Goal: Entertainment & Leisure: Consume media (video, audio)

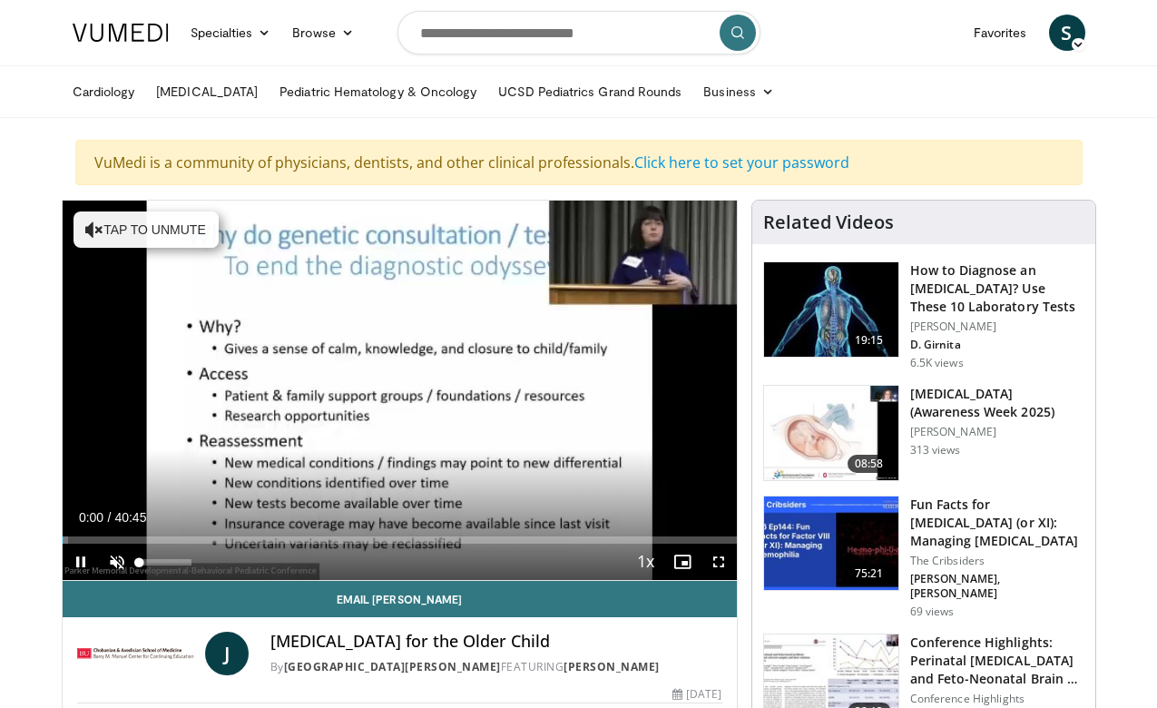
click at [115, 557] on span "Video Player" at bounding box center [117, 561] width 36 height 36
click at [720, 561] on span "Video Player" at bounding box center [718, 561] width 36 height 36
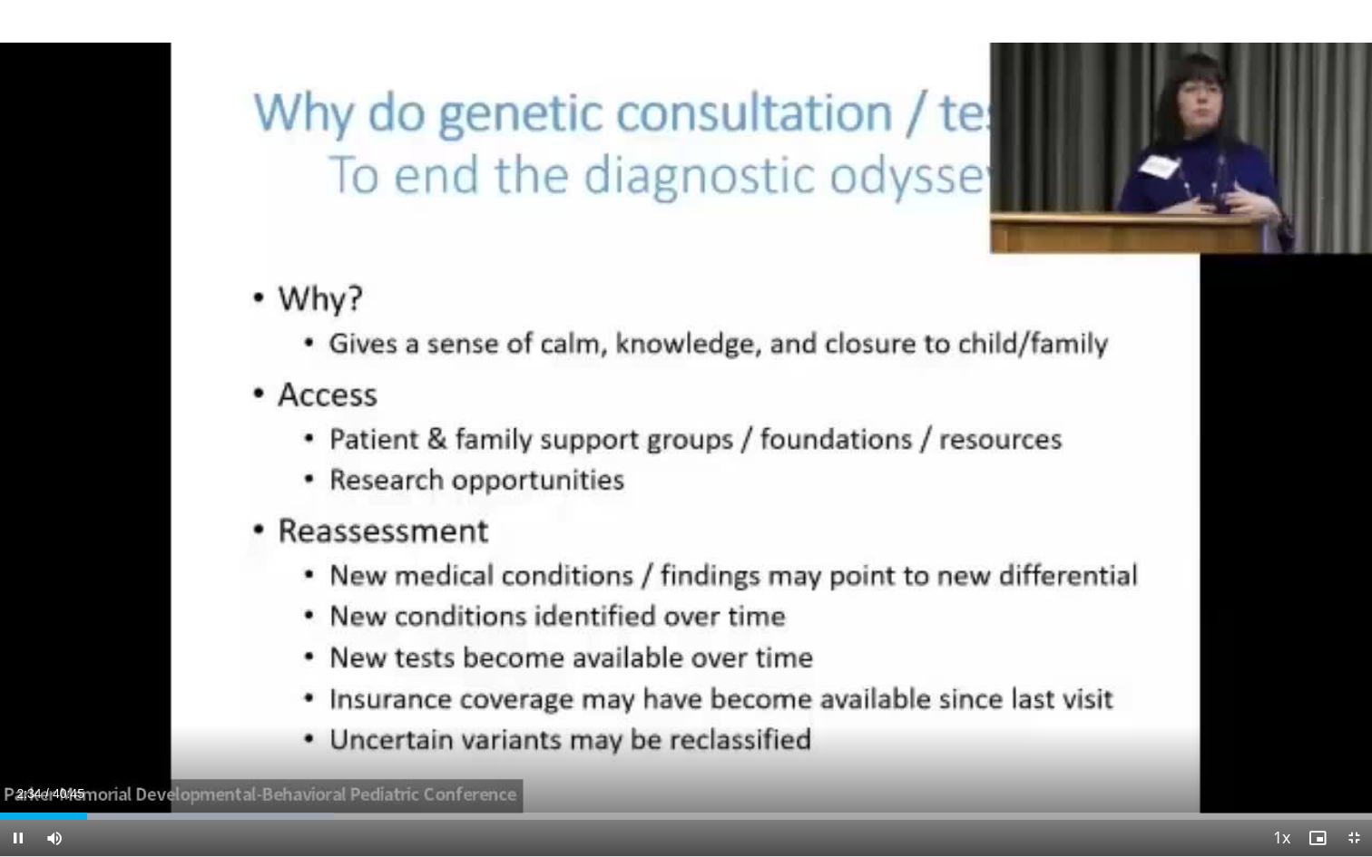
click at [1156, 707] on span "Video Player" at bounding box center [1353, 838] width 36 height 36
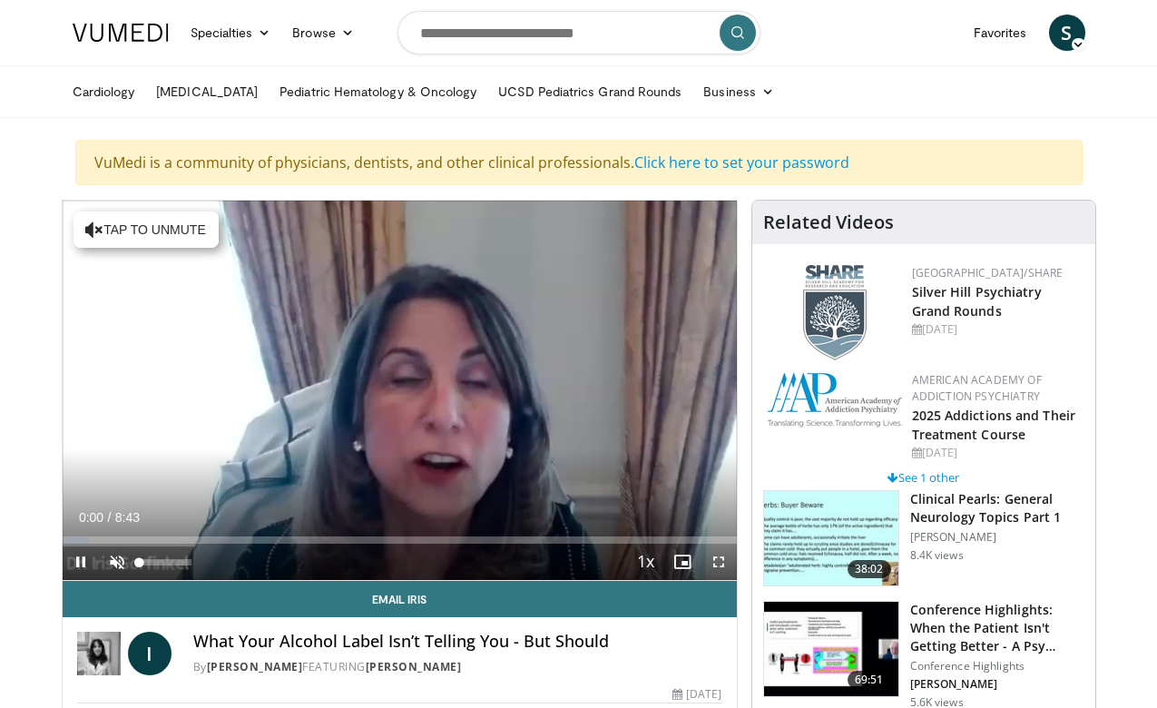
click at [115, 556] on span "Video Player" at bounding box center [117, 561] width 36 height 36
click at [724, 562] on span "Video Player" at bounding box center [718, 561] width 36 height 36
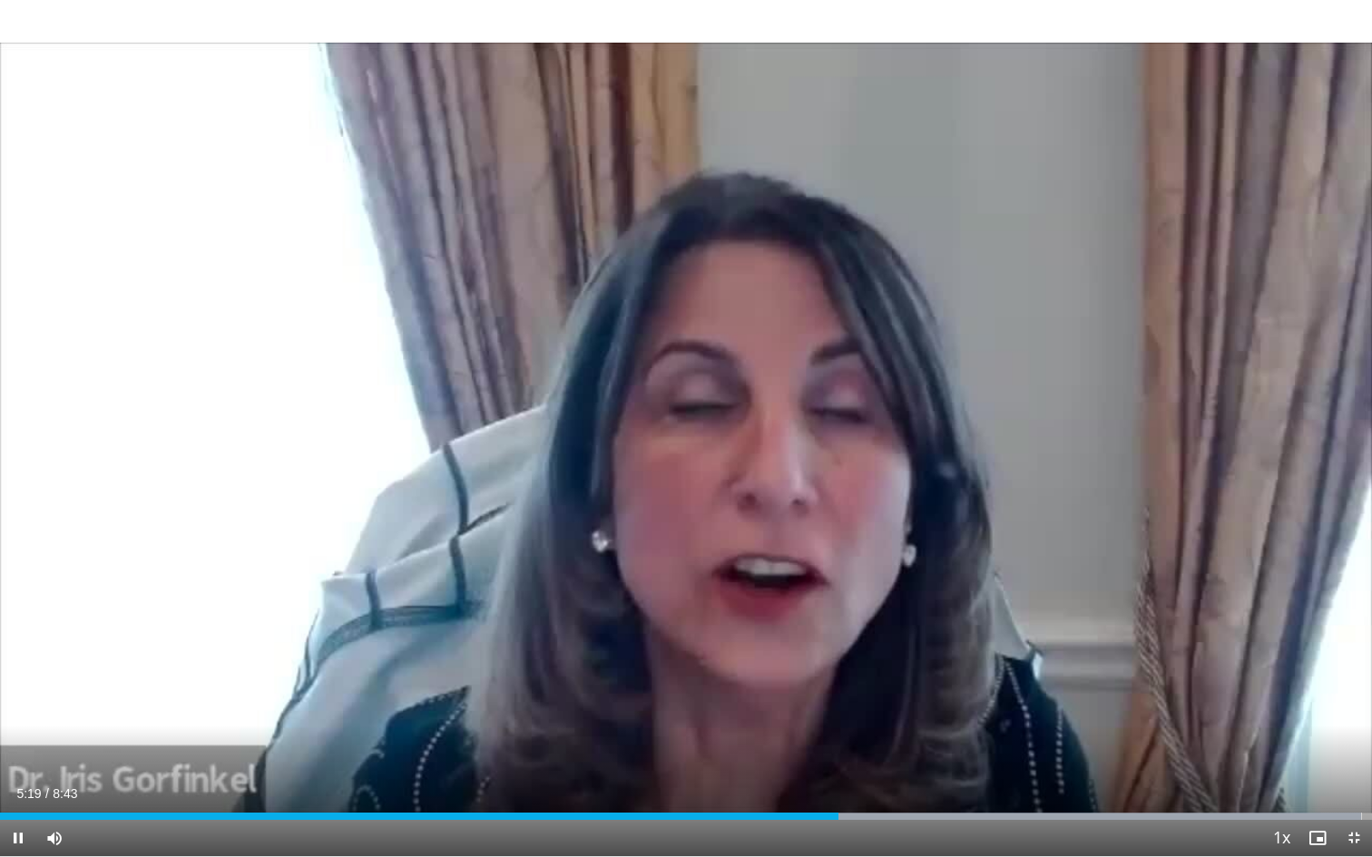
click at [1156, 707] on span "Video Player" at bounding box center [1353, 838] width 36 height 36
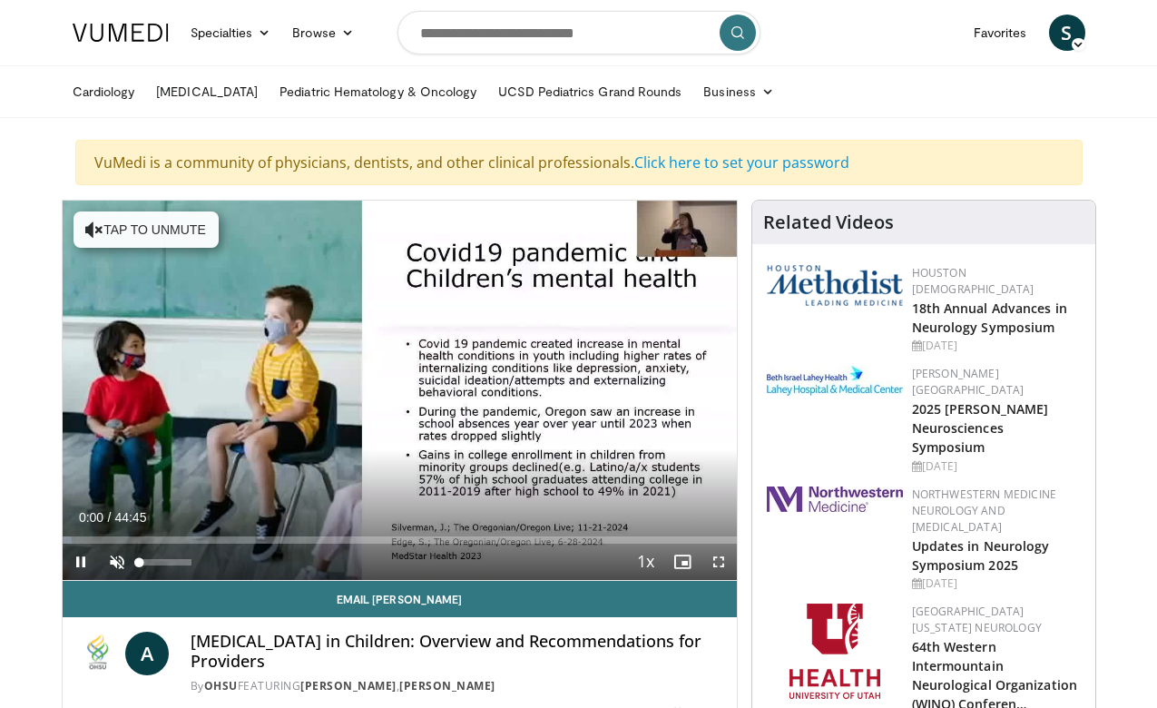
click at [116, 556] on span "Video Player" at bounding box center [117, 561] width 36 height 36
click at [718, 562] on span "Video Player" at bounding box center [718, 561] width 36 height 36
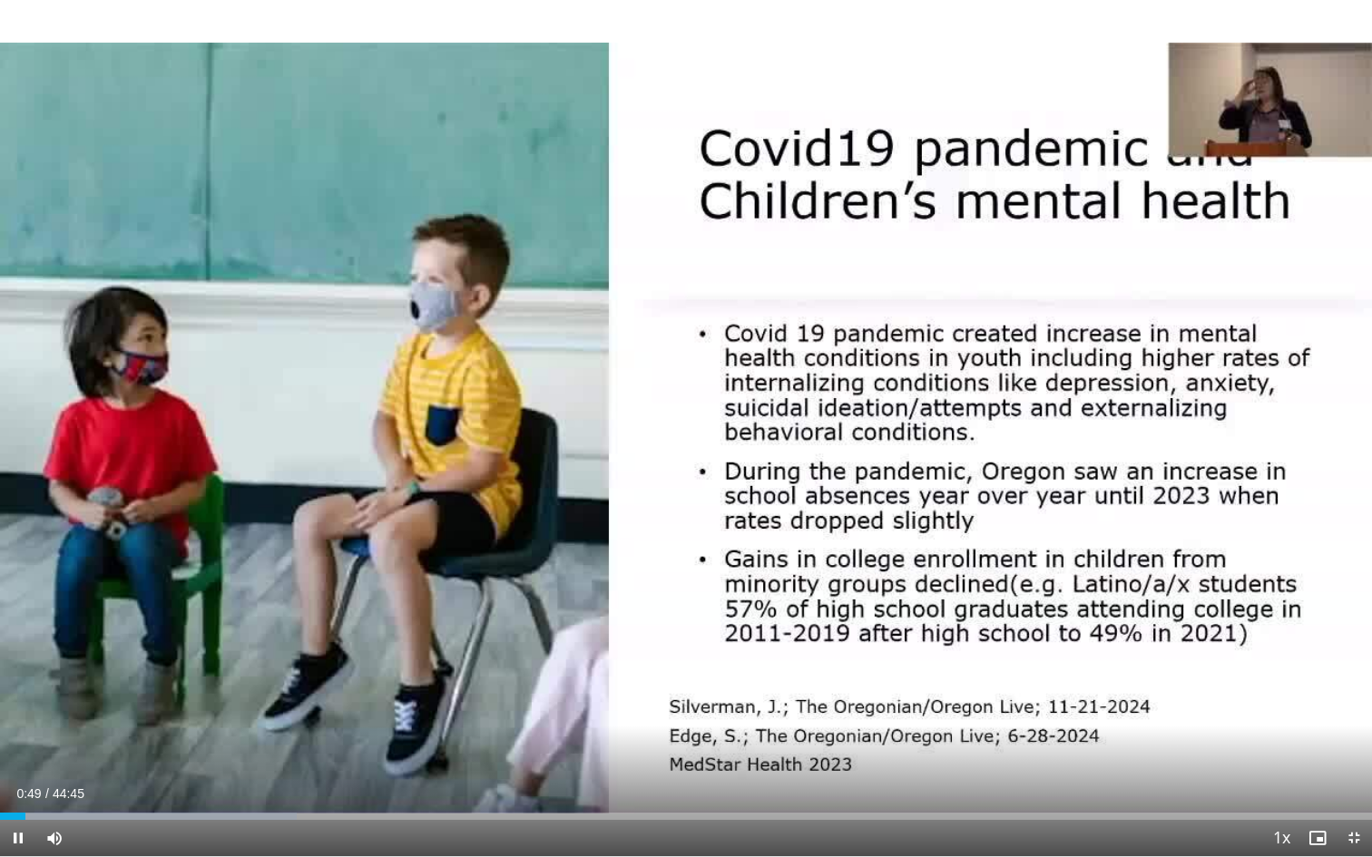
click at [1156, 707] on span "Video Player" at bounding box center [1353, 838] width 36 height 36
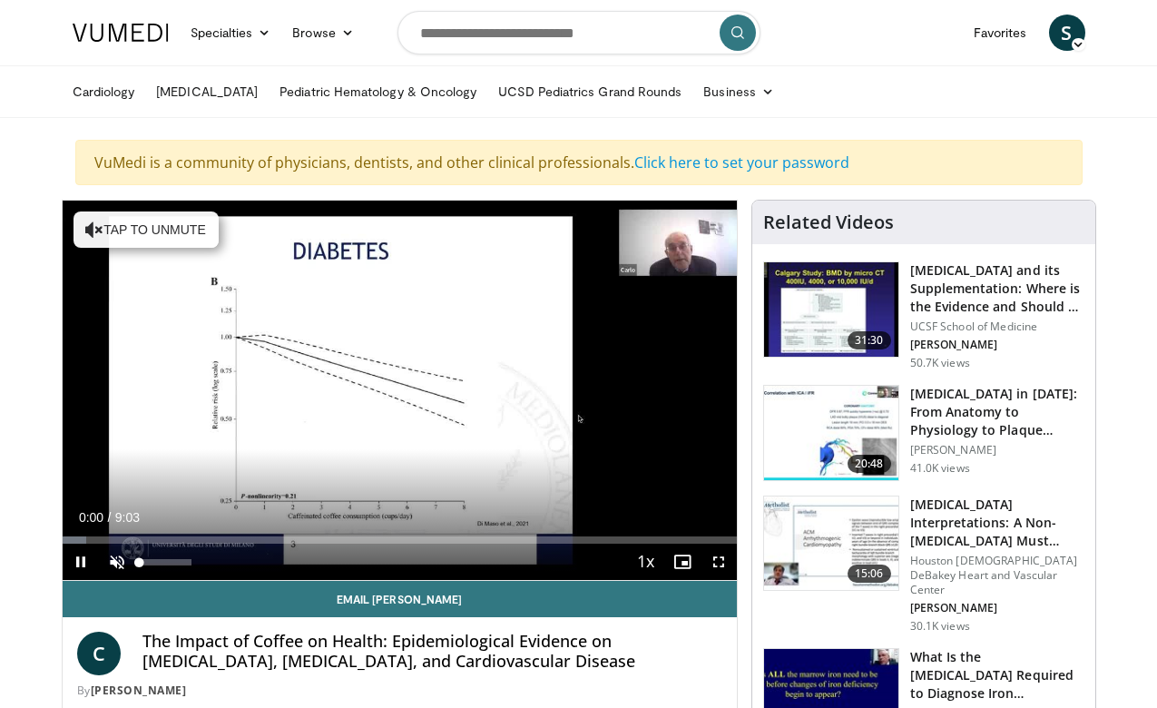
click at [113, 559] on span "Video Player" at bounding box center [117, 561] width 36 height 36
click at [720, 565] on span "Video Player" at bounding box center [718, 561] width 36 height 36
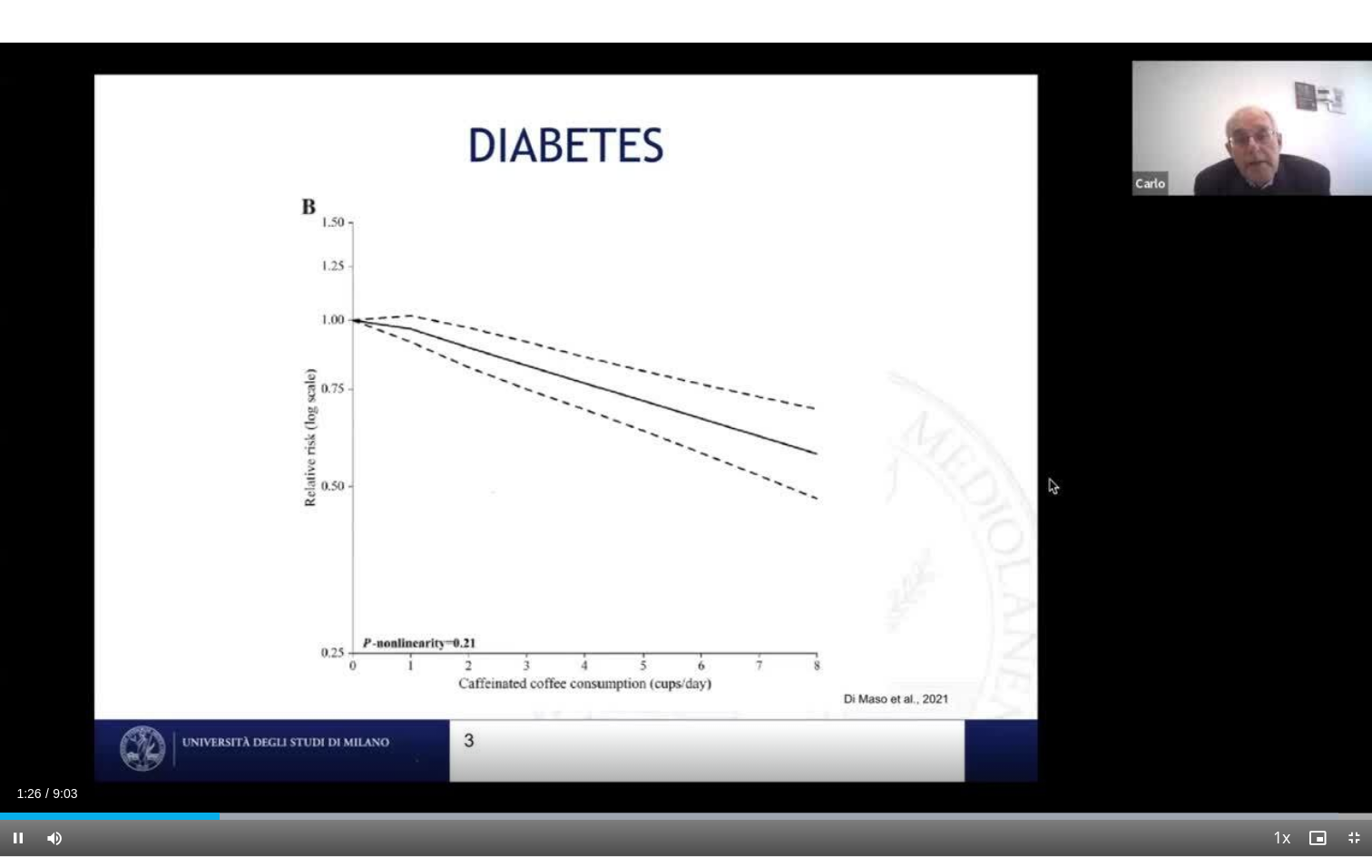
click at [1156, 707] on span "Video Player" at bounding box center [1353, 838] width 36 height 36
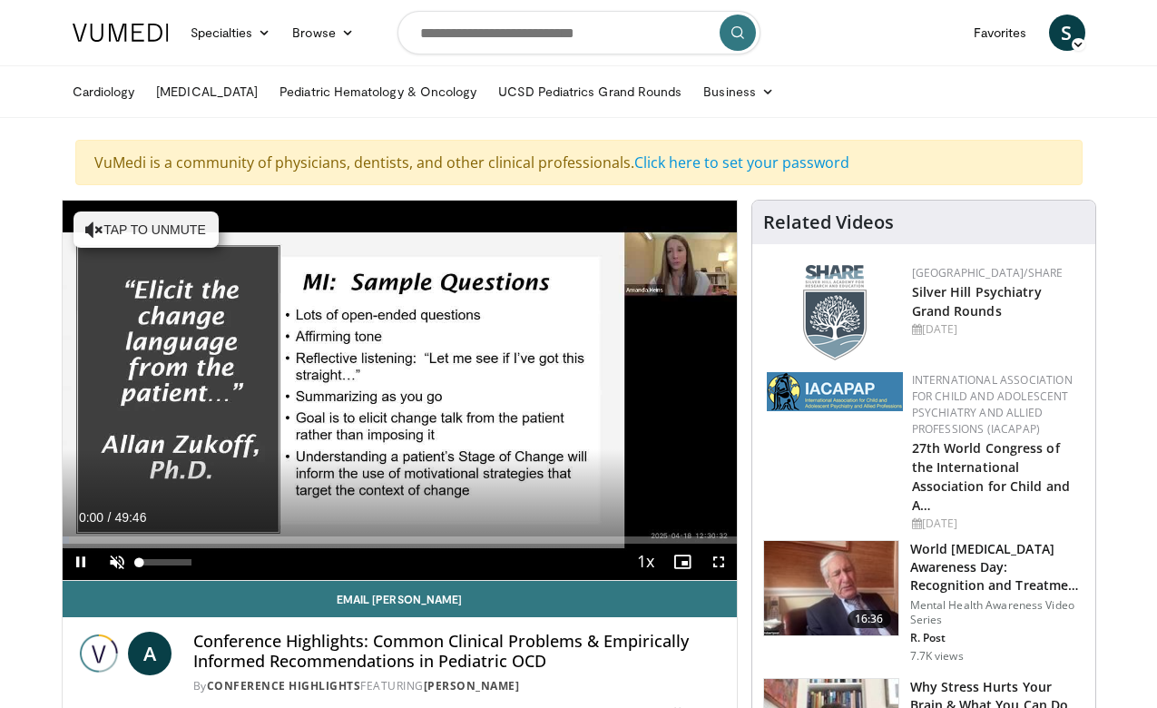
click at [112, 556] on span "Video Player" at bounding box center [117, 561] width 36 height 36
click at [720, 562] on span "Video Player" at bounding box center [718, 561] width 36 height 36
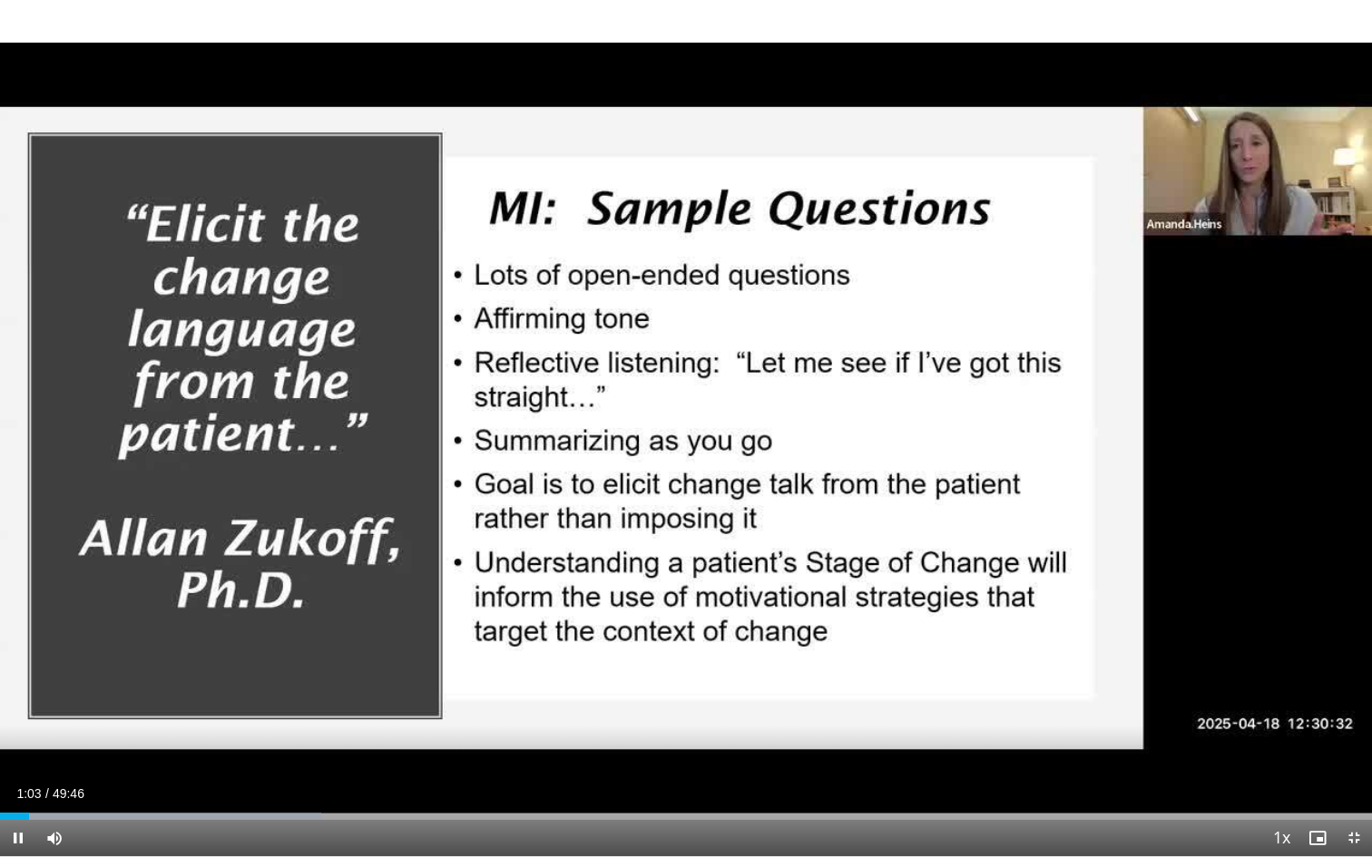
click at [1156, 707] on span "Video Player" at bounding box center [1353, 838] width 36 height 36
